Goal: Check status: Check status

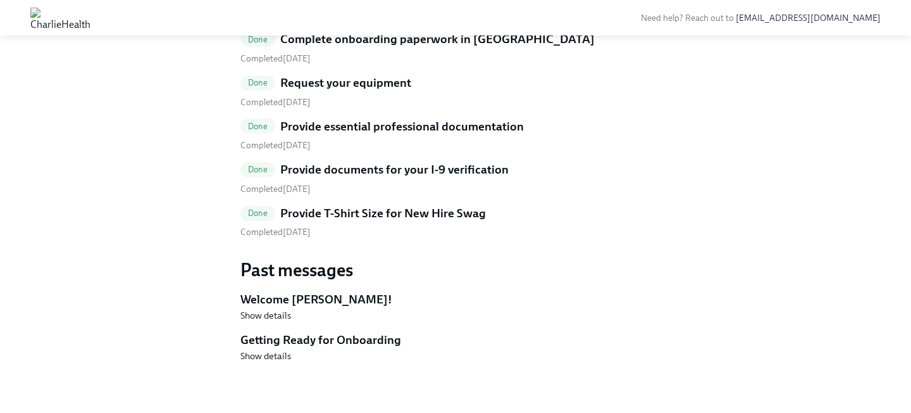
scroll to position [825, 0]
click at [342, 222] on h5 "Provide T-Shirt Size for New Hire Swag" at bounding box center [383, 213] width 206 height 16
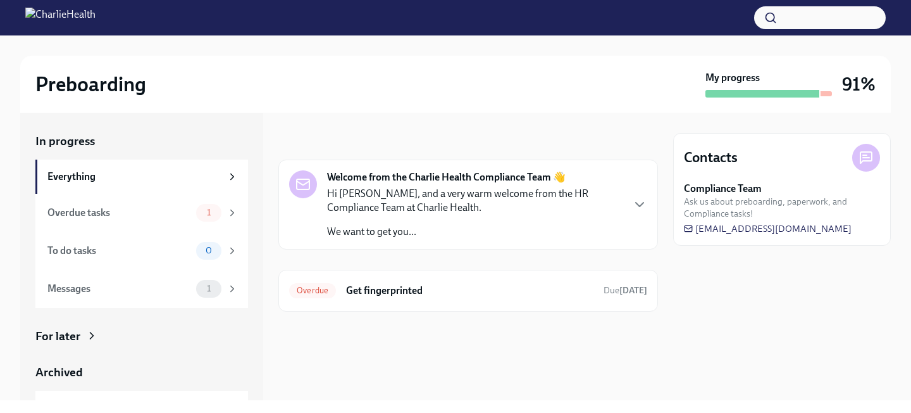
click at [201, 371] on div "Archived" at bounding box center [141, 372] width 213 height 16
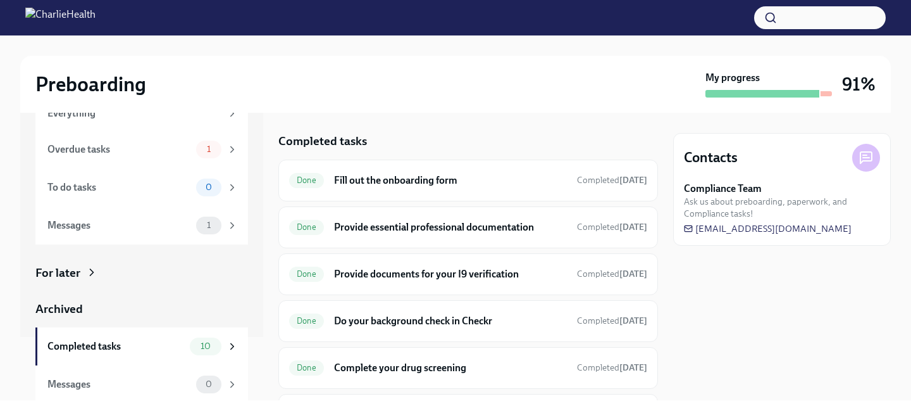
scroll to position [66, 0]
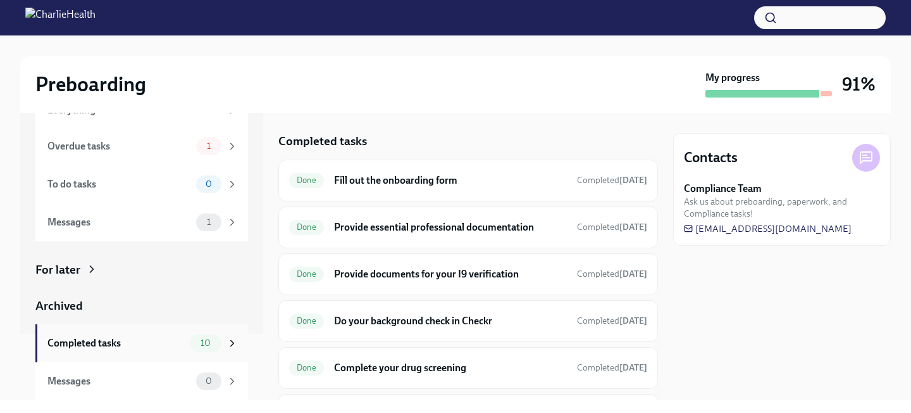
click at [192, 346] on div "10" at bounding box center [206, 343] width 32 height 18
click at [382, 191] on div "Done Fill out the onboarding form Completed 13 days ago" at bounding box center [468, 180] width 380 height 42
click at [379, 177] on h6 "Fill out the onboarding form" at bounding box center [450, 180] width 233 height 14
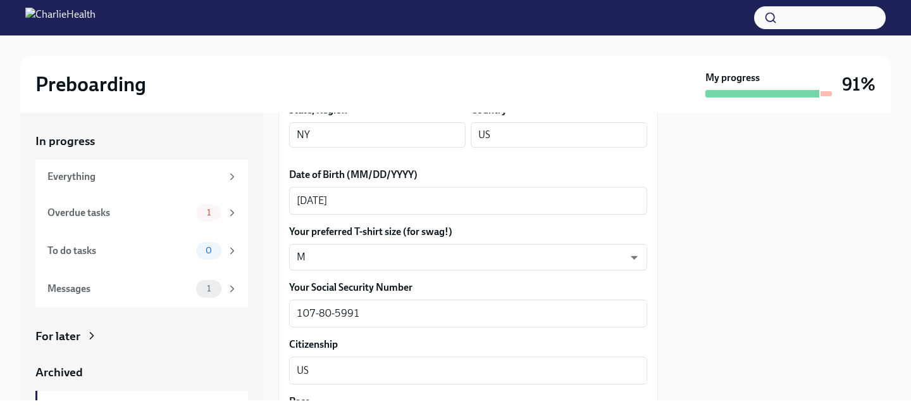
scroll to position [575, 0]
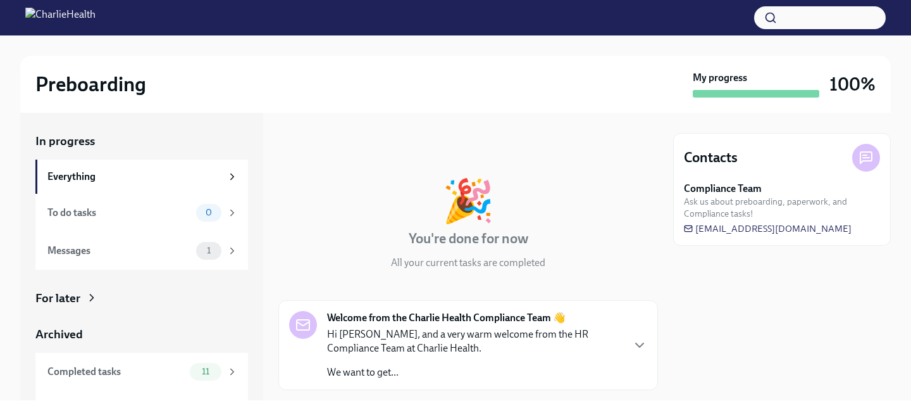
scroll to position [13, 0]
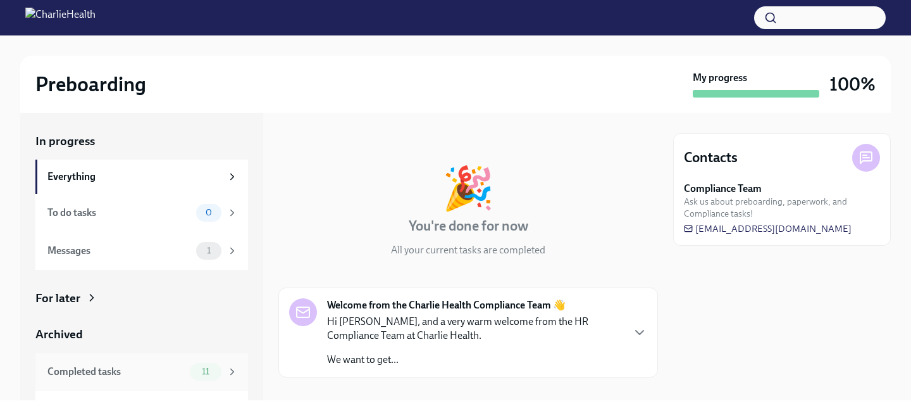
click at [200, 385] on div "Completed tasks 11" at bounding box center [141, 372] width 213 height 38
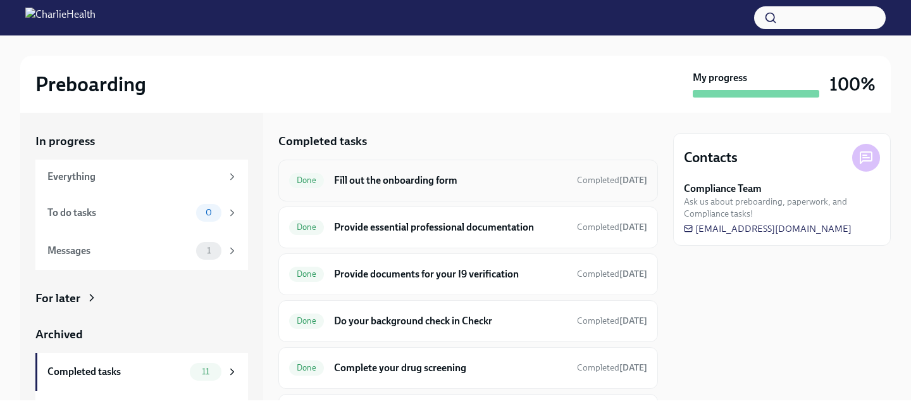
click at [346, 181] on h6 "Fill out the onboarding form" at bounding box center [450, 180] width 233 height 14
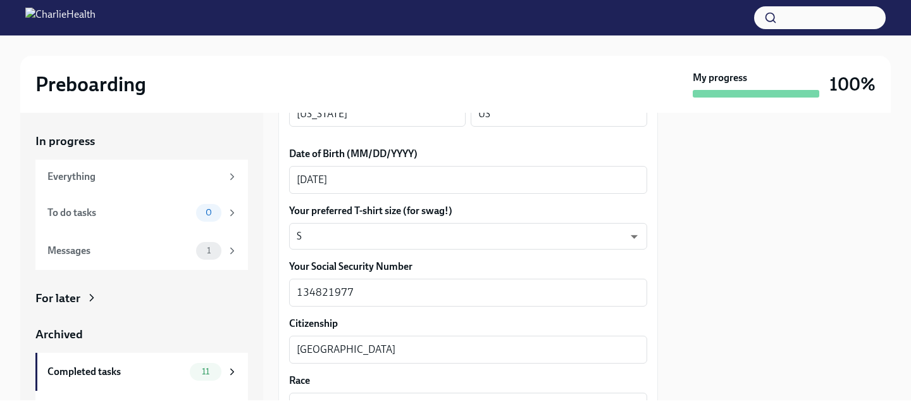
scroll to position [608, 0]
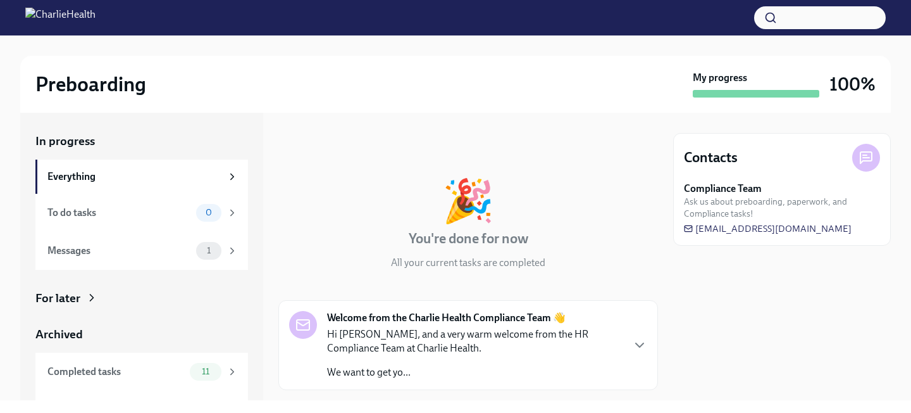
scroll to position [22, 0]
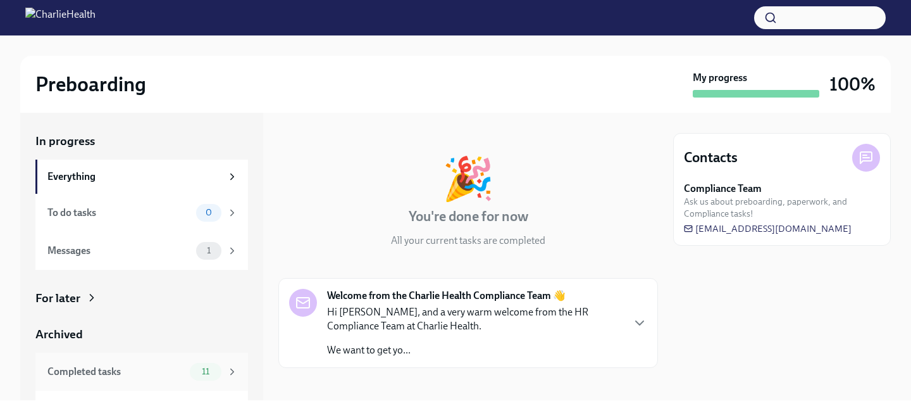
click at [221, 369] on div "11" at bounding box center [214, 372] width 48 height 18
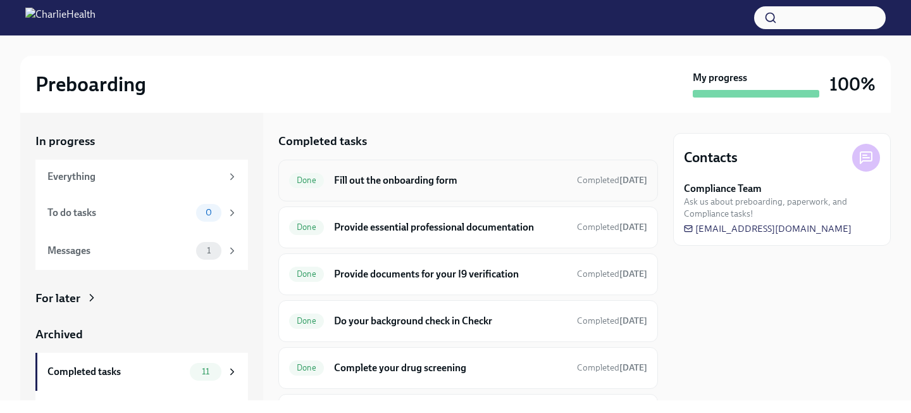
click at [359, 188] on div "Done Fill out the onboarding form Completed Aug 4th" at bounding box center [468, 180] width 358 height 20
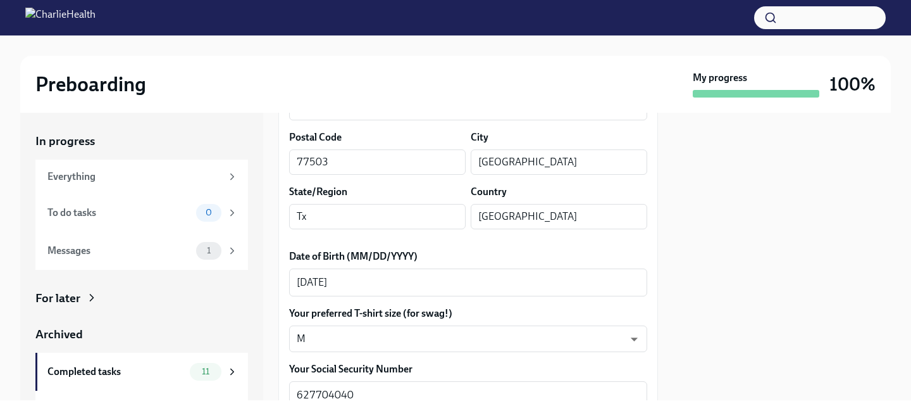
scroll to position [492, 0]
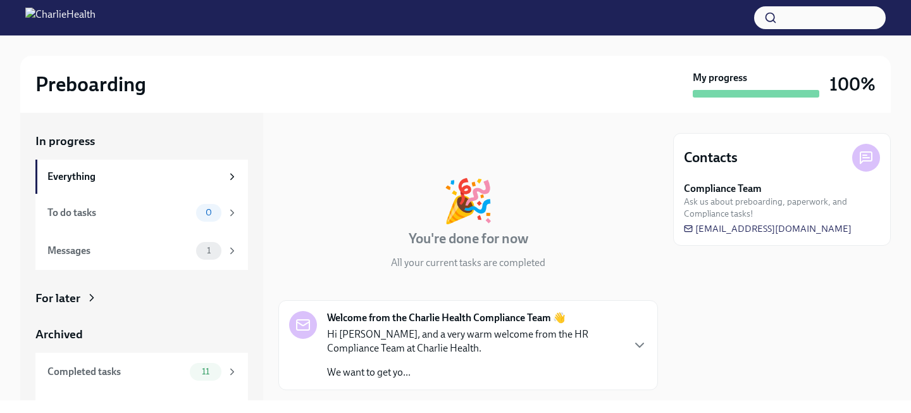
scroll to position [30, 0]
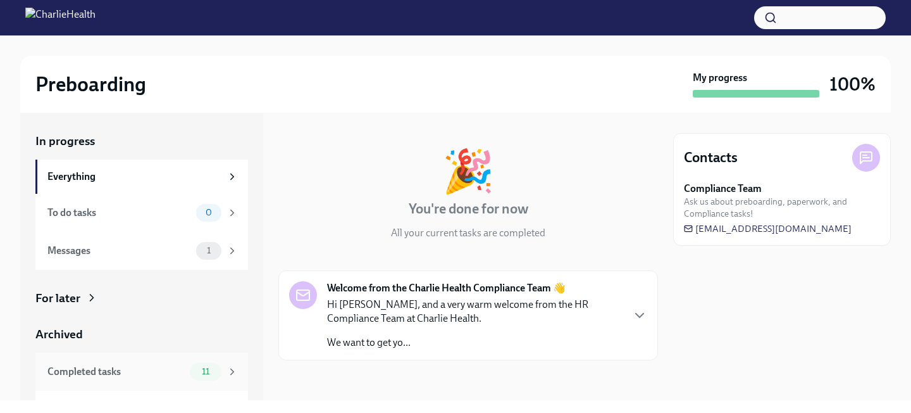
click at [203, 372] on span "11" at bounding box center [205, 370] width 23 height 9
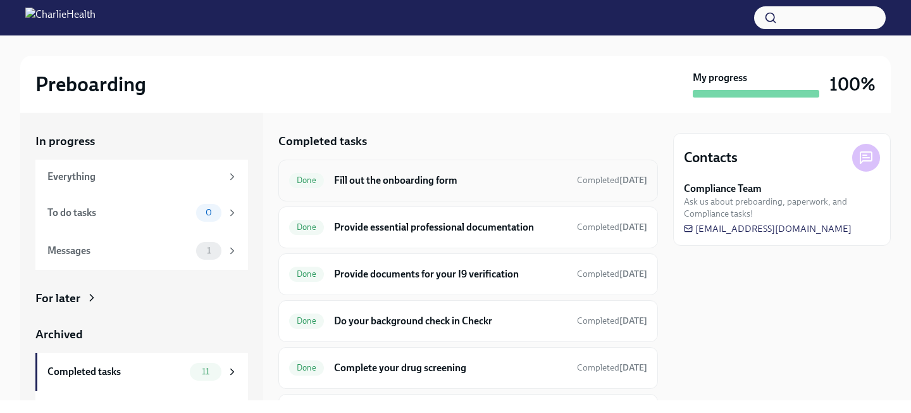
click at [365, 193] on div "Done Fill out the onboarding form Completed Jul 24th" at bounding box center [468, 180] width 380 height 42
click at [362, 184] on h6 "Fill out the onboarding form" at bounding box center [450, 180] width 233 height 14
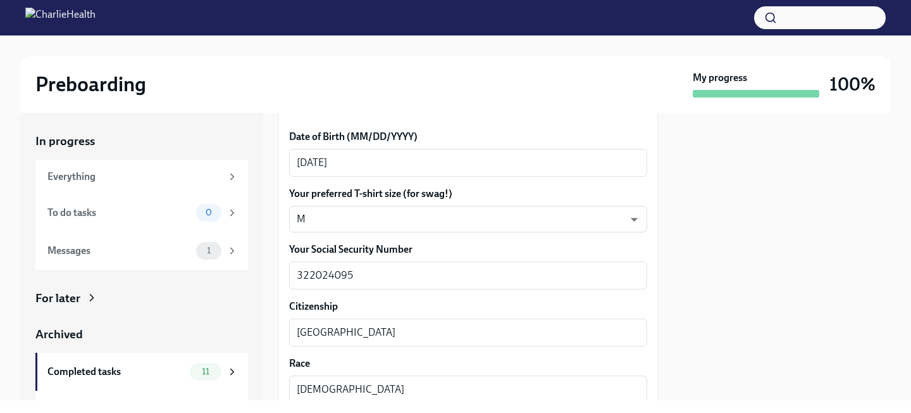
scroll to position [622, 0]
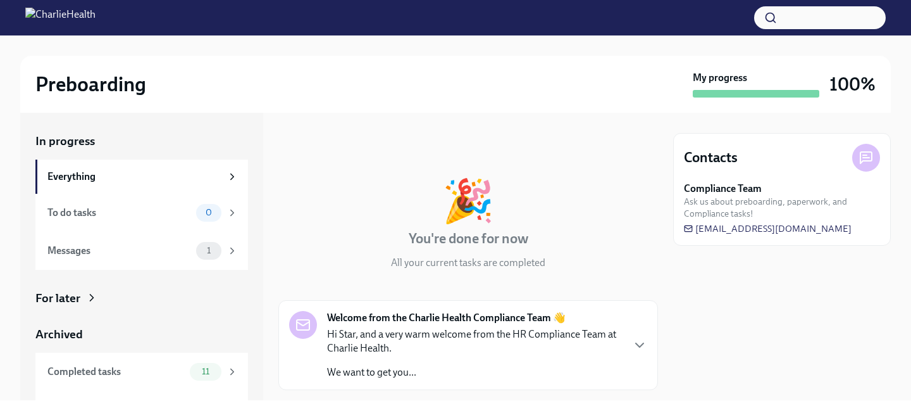
scroll to position [30, 0]
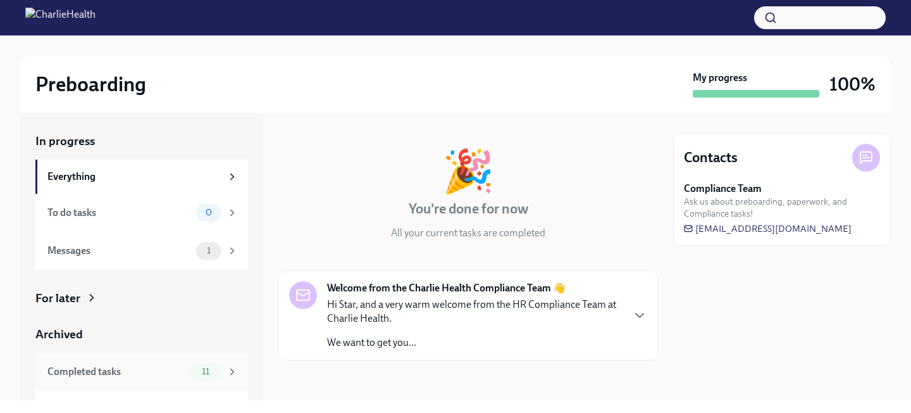
click at [201, 377] on div "11" at bounding box center [206, 372] width 32 height 18
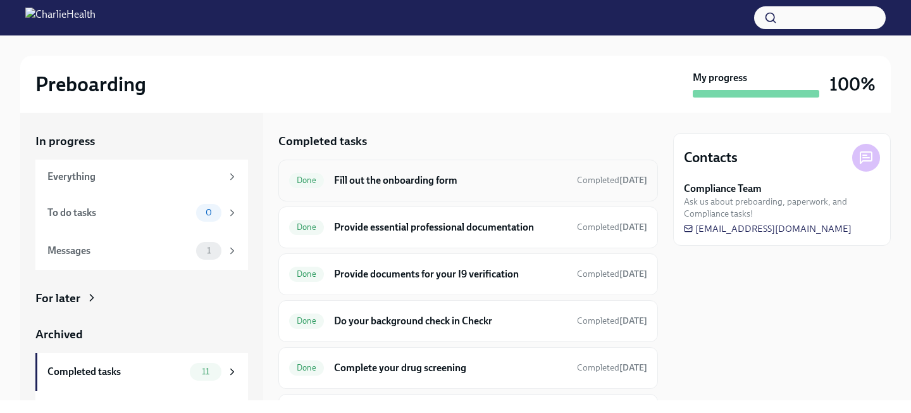
click at [386, 199] on div "Done Fill out the onboarding form Completed 10 days ago" at bounding box center [468, 180] width 380 height 42
click at [380, 185] on h6 "Fill out the onboarding form" at bounding box center [450, 180] width 233 height 14
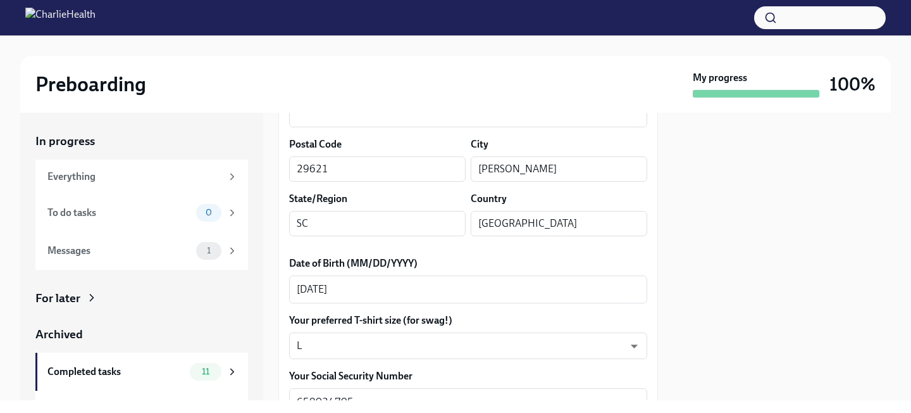
scroll to position [492, 0]
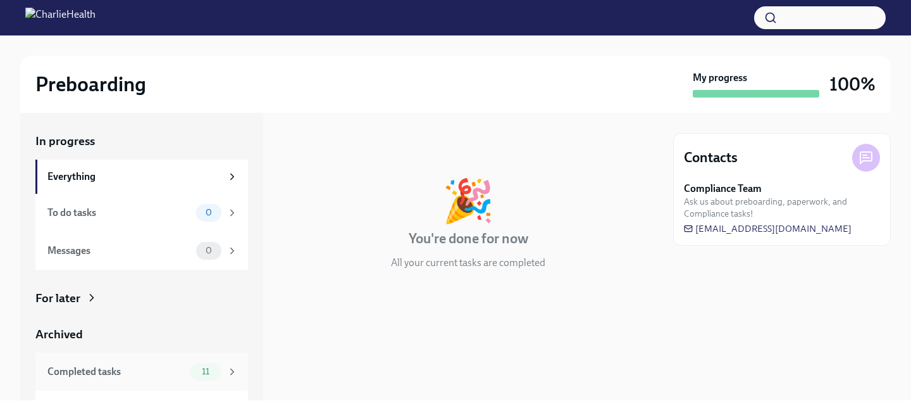
click at [213, 382] on div "Completed tasks 11" at bounding box center [141, 372] width 213 height 38
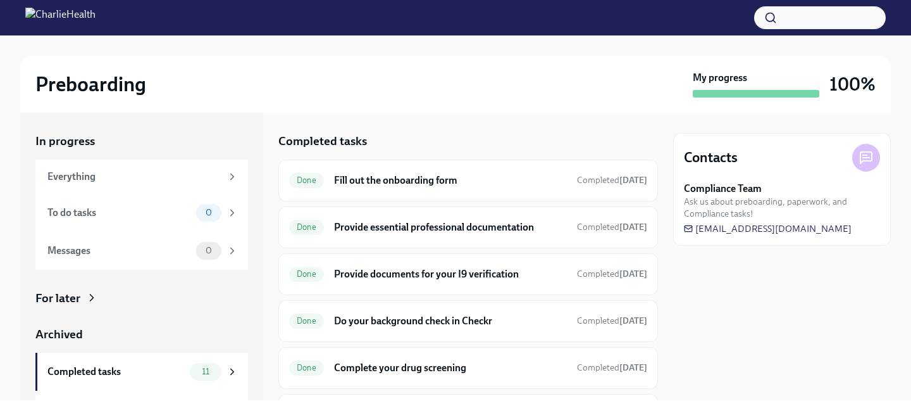
click at [412, 181] on h6 "Fill out the onboarding form" at bounding box center [450, 180] width 233 height 14
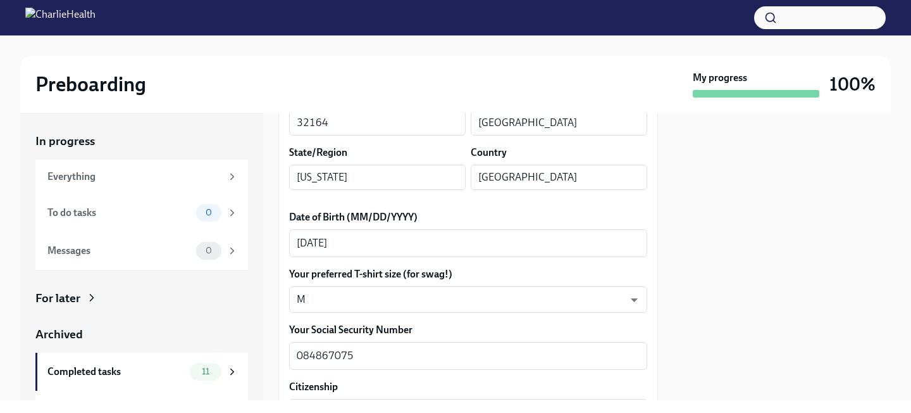
scroll to position [558, 0]
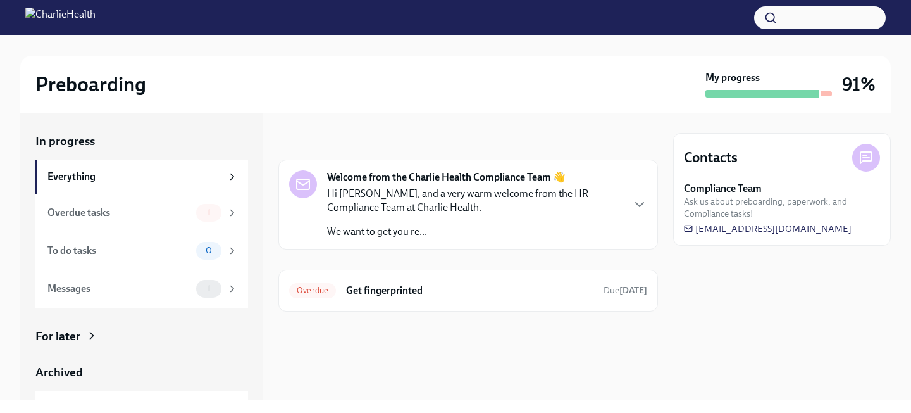
scroll to position [66, 0]
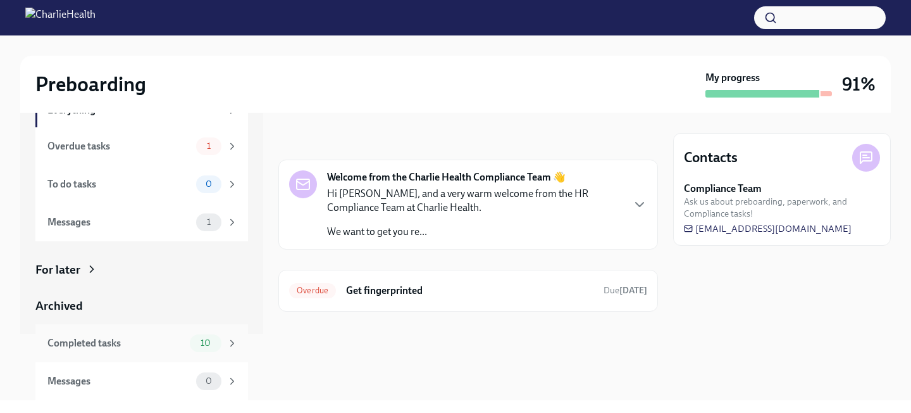
click at [170, 341] on div "Completed tasks" at bounding box center [115, 343] width 137 height 14
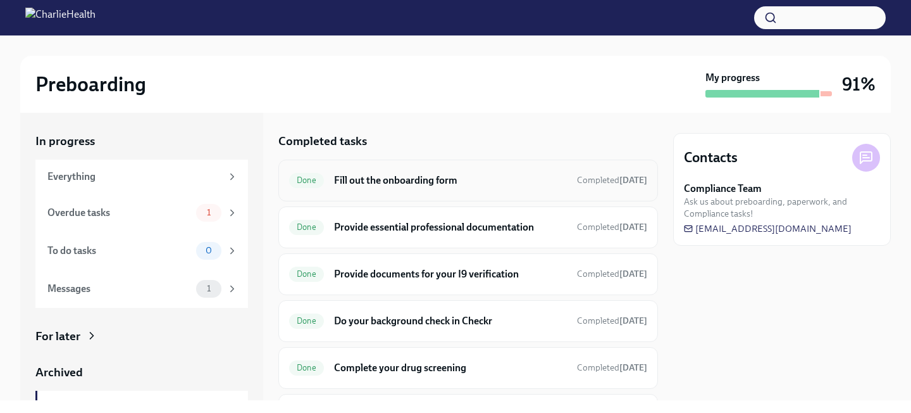
click at [399, 178] on h6 "Fill out the onboarding form" at bounding box center [450, 180] width 233 height 14
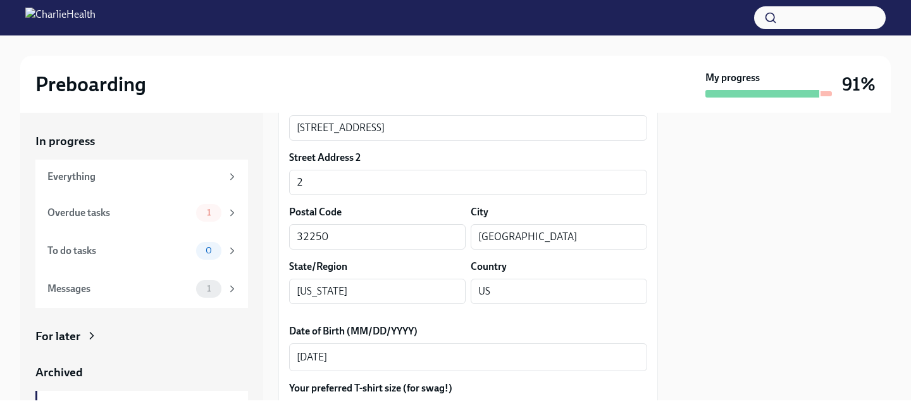
scroll to position [437, 0]
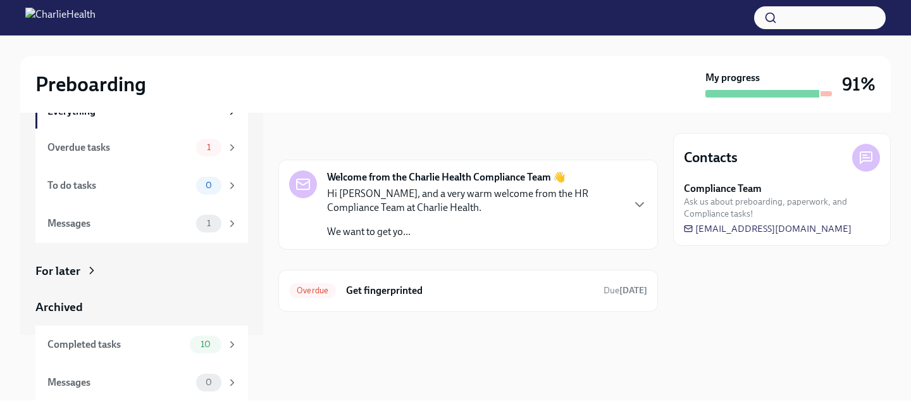
scroll to position [66, 0]
click at [216, 338] on span "10" at bounding box center [205, 342] width 25 height 9
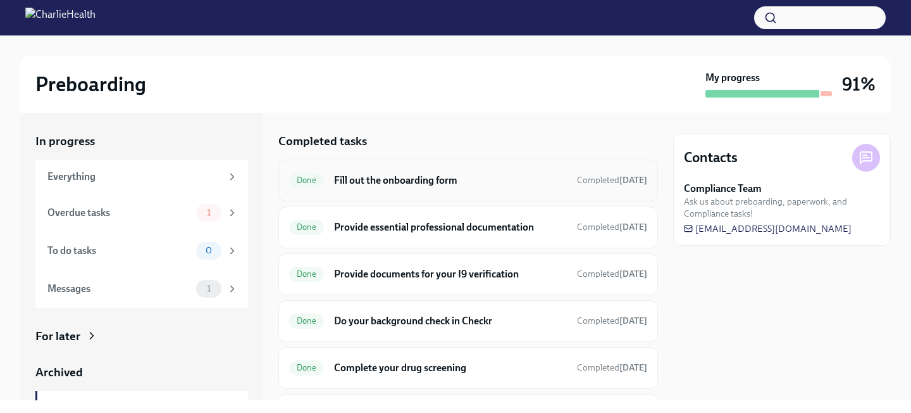
click at [355, 183] on h6 "Fill out the onboarding form" at bounding box center [450, 180] width 233 height 14
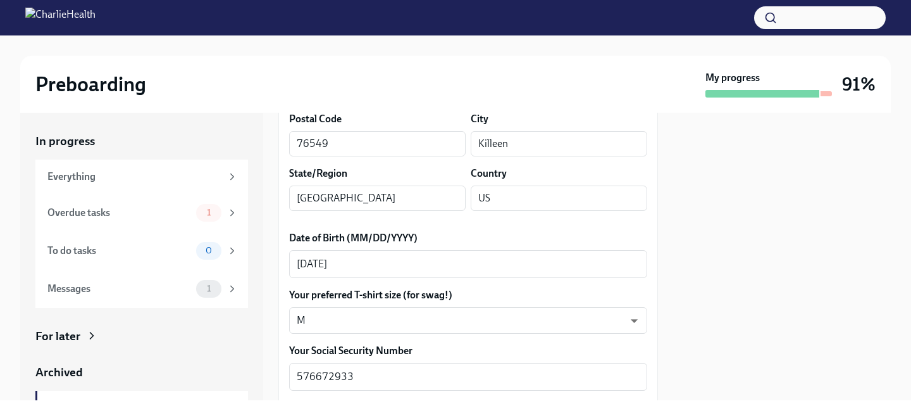
scroll to position [512, 0]
